Goal: Obtain resource: Obtain resource

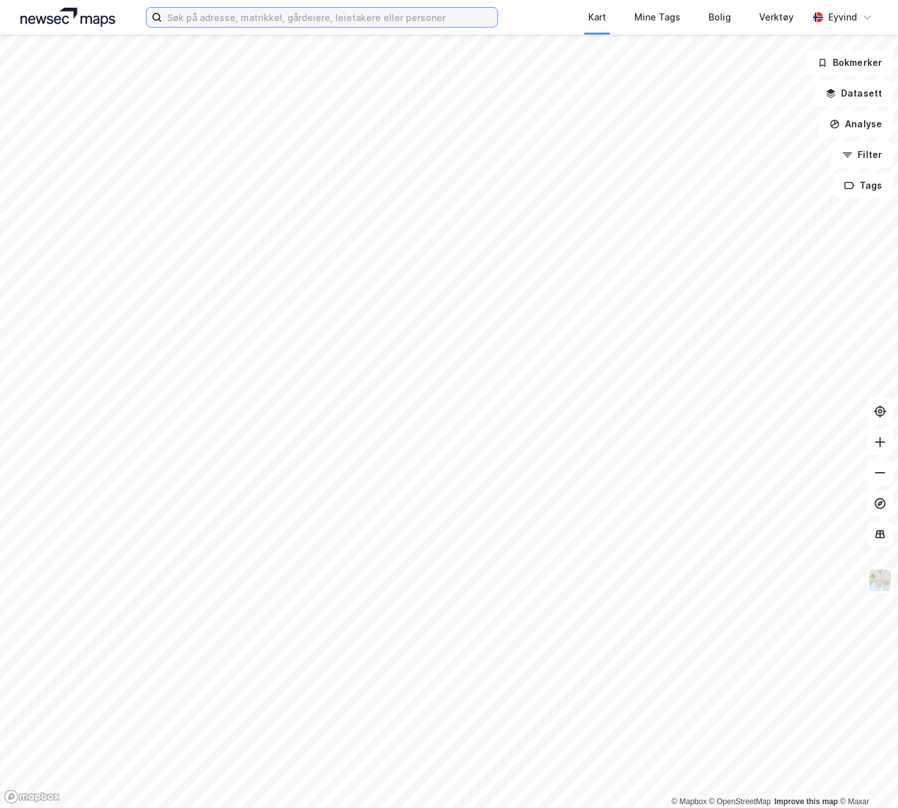
click at [308, 23] on input at bounding box center [329, 17] width 335 height 19
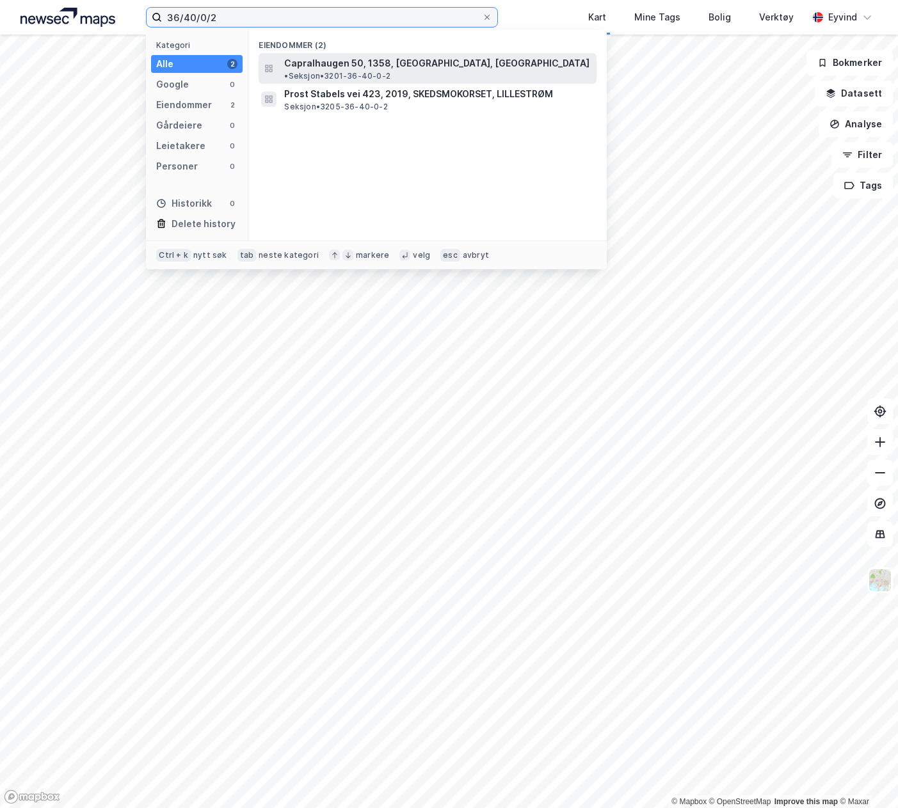
type input "36/40/0/2"
click at [353, 68] on span "Capralhaugen 50, 1358, [GEOGRAPHIC_DATA], [GEOGRAPHIC_DATA]" at bounding box center [436, 63] width 305 height 15
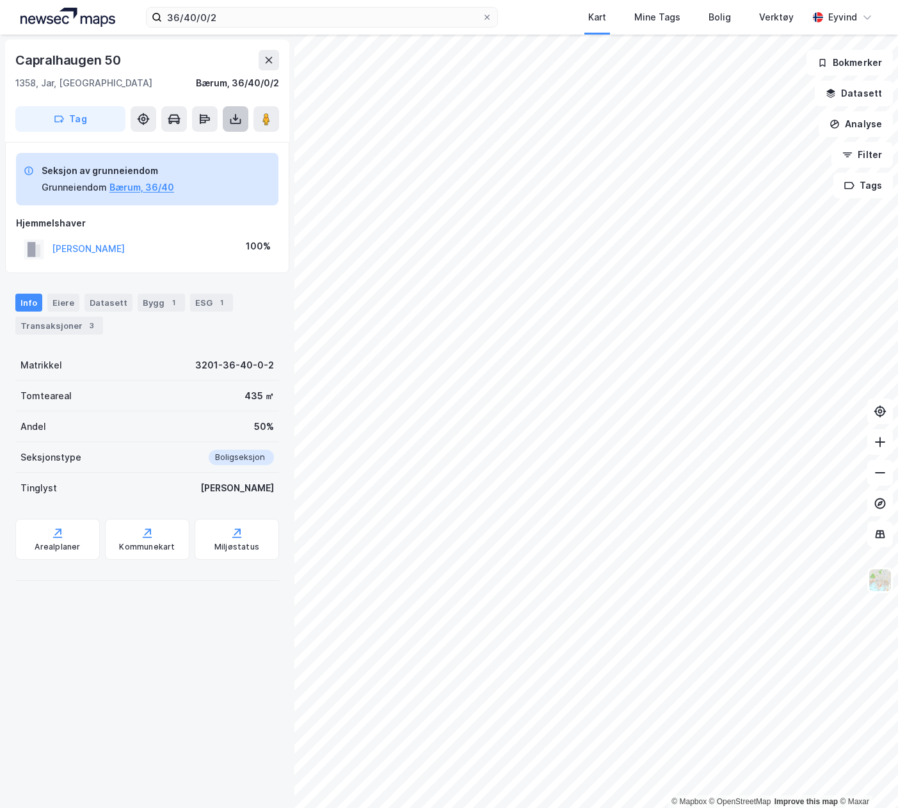
click at [230, 124] on icon at bounding box center [235, 119] width 13 height 13
click at [219, 143] on div "Last ned grunnbok" at bounding box center [180, 144] width 136 height 20
